Goal: Information Seeking & Learning: Find specific fact

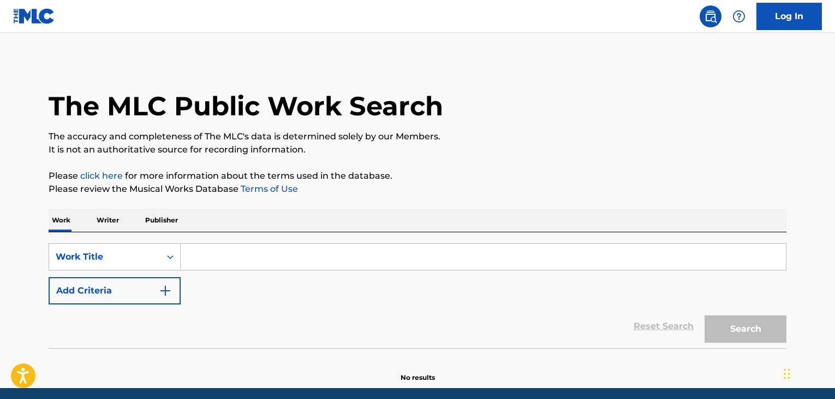
click at [281, 244] on input "Search Form" at bounding box center [484, 257] width 606 height 26
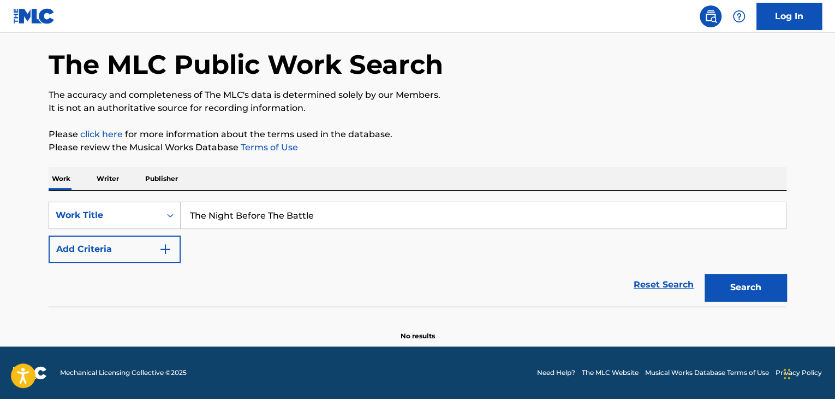
type input "The Night Before The Battle"
click at [705, 274] on button "Search" at bounding box center [746, 287] width 82 height 27
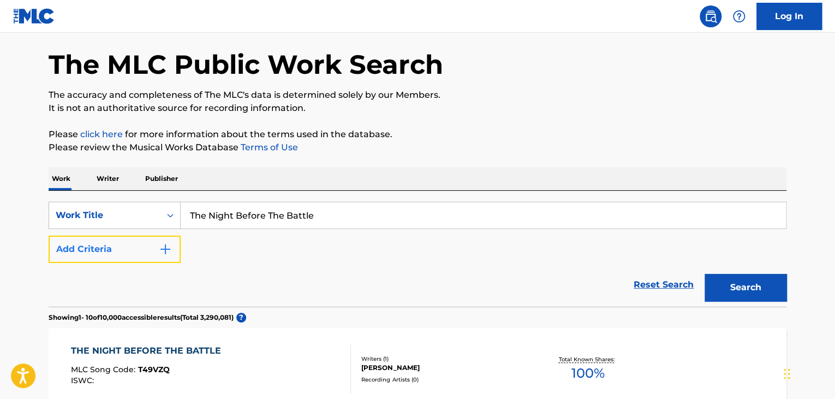
click at [109, 237] on button "Add Criteria" at bounding box center [115, 248] width 132 height 27
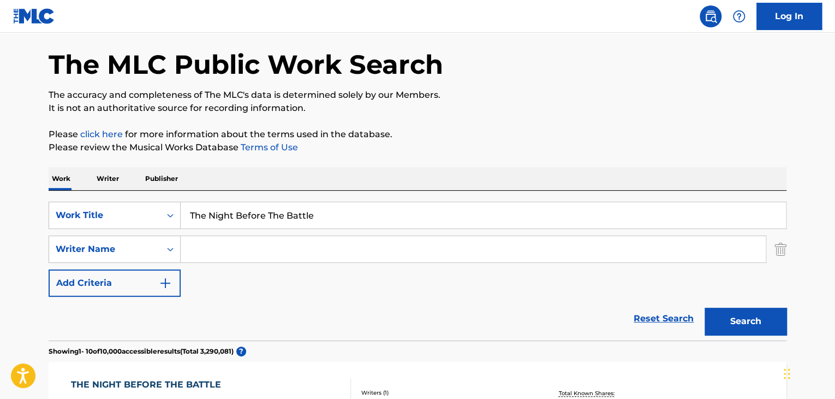
click at [240, 245] on input "Search Form" at bounding box center [473, 249] width 585 height 26
paste input "[PERSON_NAME]"
type input "[PERSON_NAME]"
click at [747, 318] on button "Search" at bounding box center [746, 320] width 82 height 27
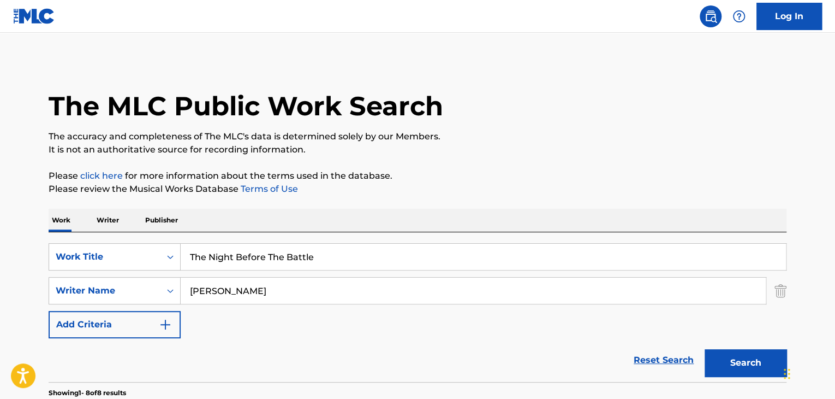
drag, startPoint x: 334, startPoint y: 252, endPoint x: 118, endPoint y: 191, distance: 224.7
